Goal: Task Accomplishment & Management: Complete application form

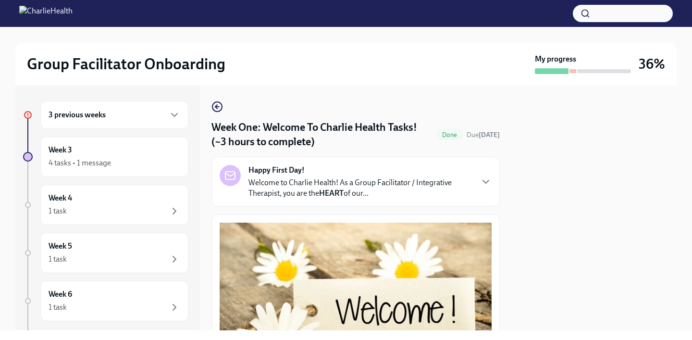
click at [144, 119] on div "3 previous weeks" at bounding box center [115, 115] width 132 height 12
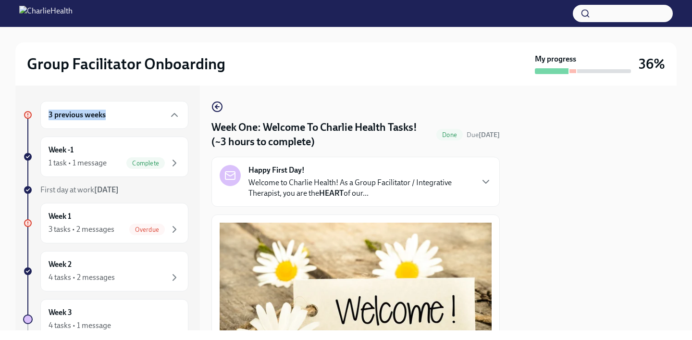
click at [144, 119] on div "3 previous weeks" at bounding box center [115, 115] width 132 height 12
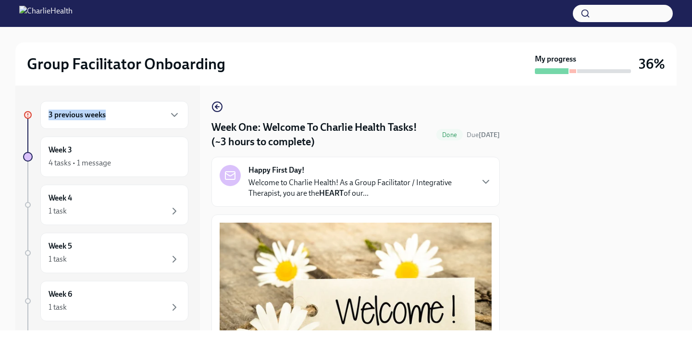
click at [144, 119] on div "3 previous weeks" at bounding box center [115, 115] width 132 height 12
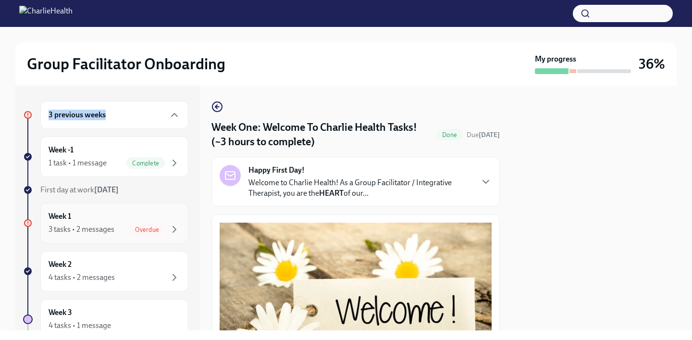
click at [144, 218] on div "Week 1 3 tasks • 2 messages Overdue" at bounding box center [115, 223] width 132 height 24
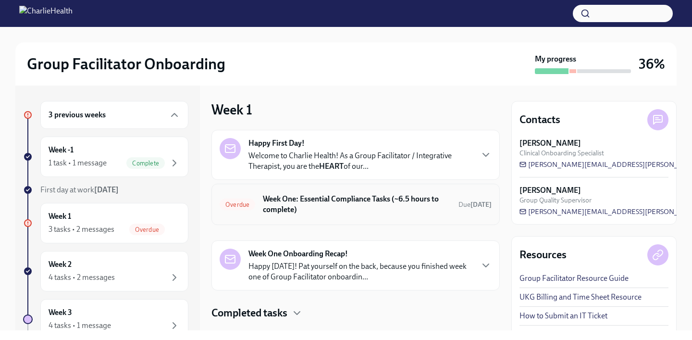
click at [360, 209] on h6 "Week One: Essential Compliance Tasks (~6.5 hours to complete)" at bounding box center [357, 204] width 188 height 21
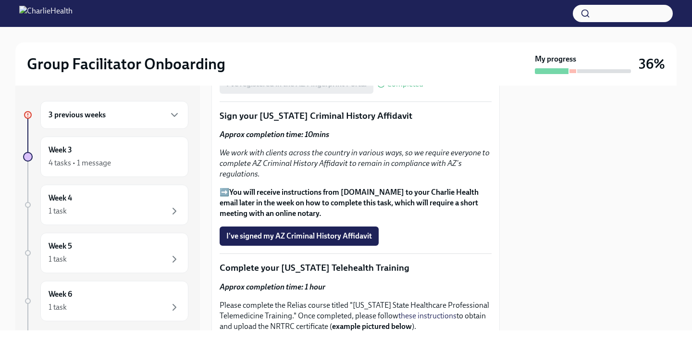
scroll to position [1223, 0]
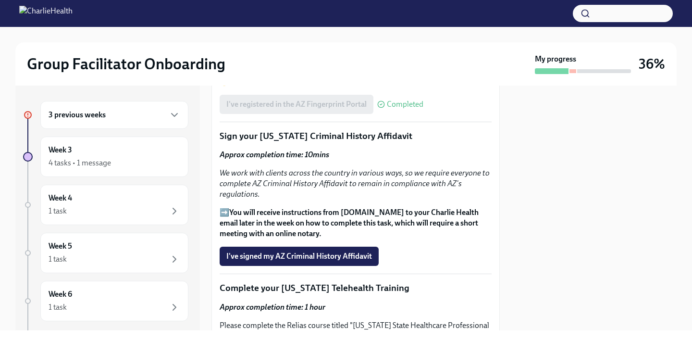
click at [337, 262] on button "I've signed my AZ Criminal History Affidavit" at bounding box center [299, 255] width 159 height 19
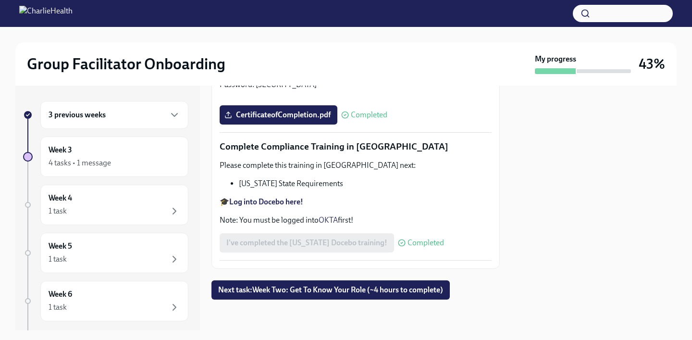
scroll to position [2142, 0]
click at [143, 173] on div "Week 3 4 tasks • 1 message" at bounding box center [114, 156] width 148 height 40
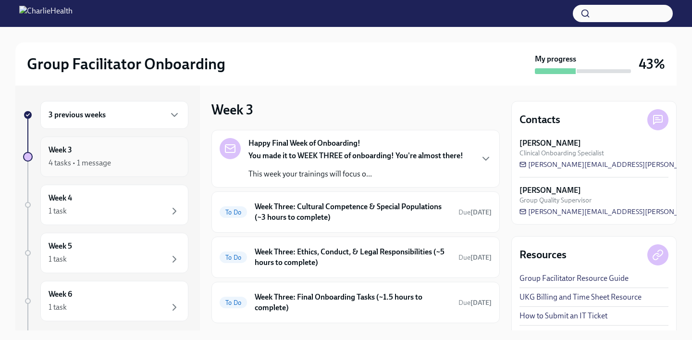
click at [137, 163] on div "4 tasks • 1 message" at bounding box center [115, 163] width 132 height 12
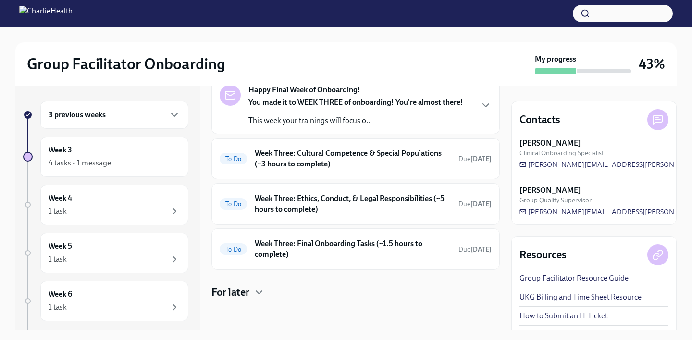
scroll to position [53, 0]
click at [413, 155] on h6 "Week Three: Cultural Competence & Special Populations (~3 hours to complete)" at bounding box center [353, 158] width 196 height 21
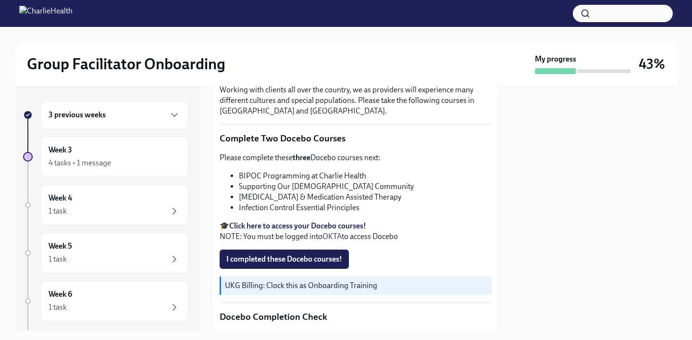
scroll to position [264, 0]
